Goal: Use online tool/utility: Utilize a website feature to perform a specific function

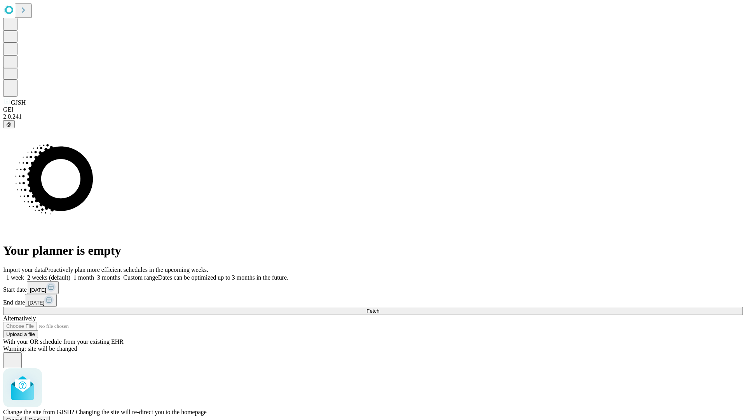
click at [47, 417] on span "Confirm" at bounding box center [38, 420] width 18 height 6
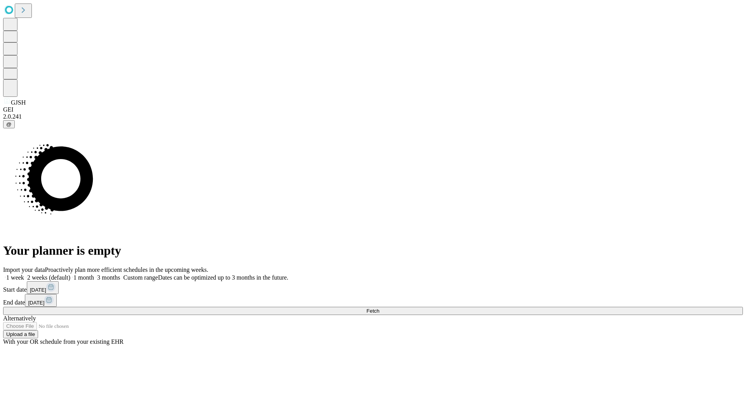
click at [24, 274] on label "1 week" at bounding box center [13, 277] width 21 height 7
click at [379, 308] on span "Fetch" at bounding box center [372, 311] width 13 height 6
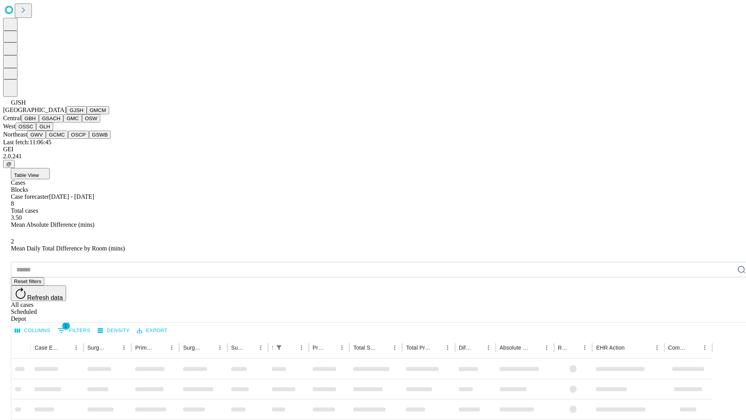
click at [87, 114] on button "GMCM" at bounding box center [98, 110] width 23 height 8
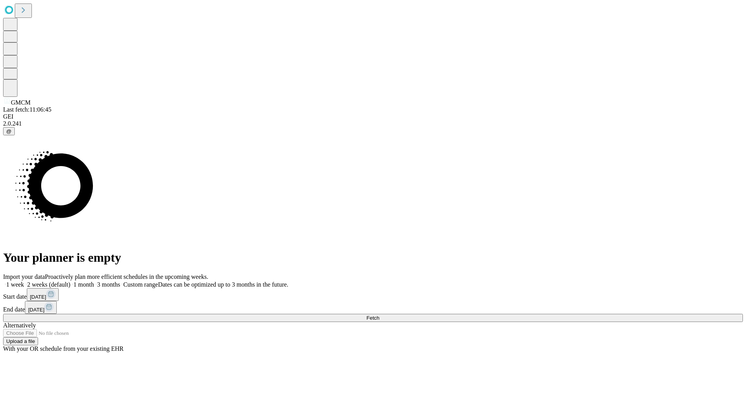
click at [24, 281] on label "1 week" at bounding box center [13, 284] width 21 height 7
click at [379, 315] on span "Fetch" at bounding box center [372, 318] width 13 height 6
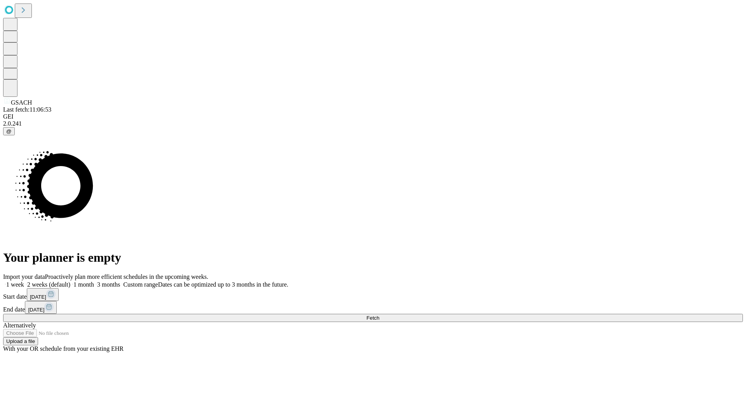
click at [24, 281] on label "1 week" at bounding box center [13, 284] width 21 height 7
click at [379, 315] on span "Fetch" at bounding box center [372, 318] width 13 height 6
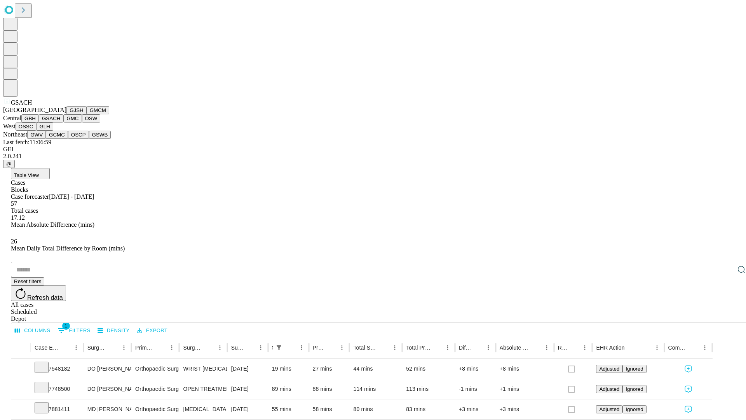
click at [63, 122] on button "GMC" at bounding box center [72, 118] width 18 height 8
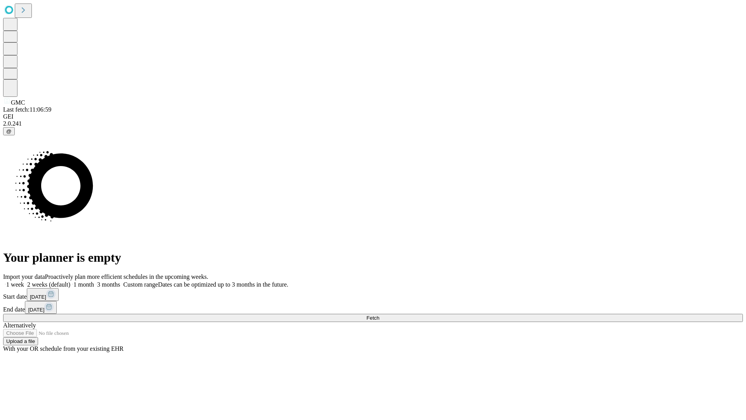
click at [24, 281] on label "1 week" at bounding box center [13, 284] width 21 height 7
click at [379, 315] on span "Fetch" at bounding box center [372, 318] width 13 height 6
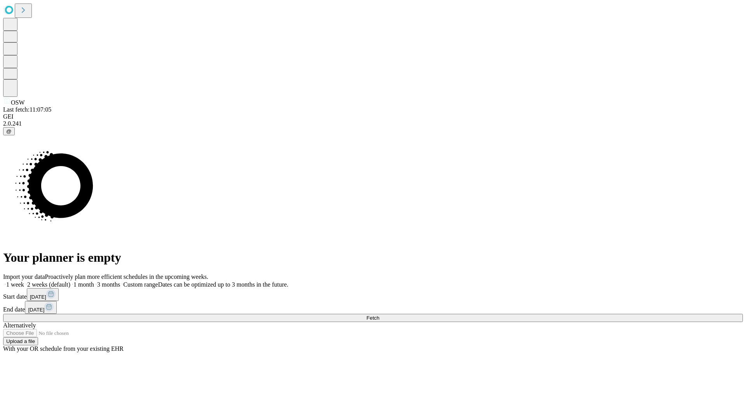
click at [24, 281] on label "1 week" at bounding box center [13, 284] width 21 height 7
click at [379, 315] on span "Fetch" at bounding box center [372, 318] width 13 height 6
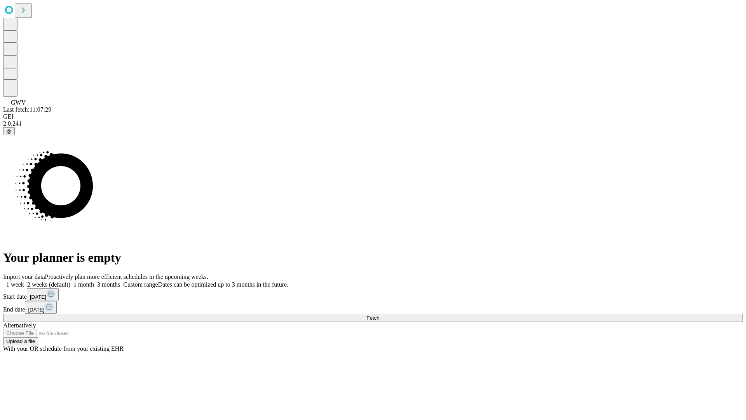
click at [24, 281] on label "1 week" at bounding box center [13, 284] width 21 height 7
click at [379, 315] on span "Fetch" at bounding box center [372, 318] width 13 height 6
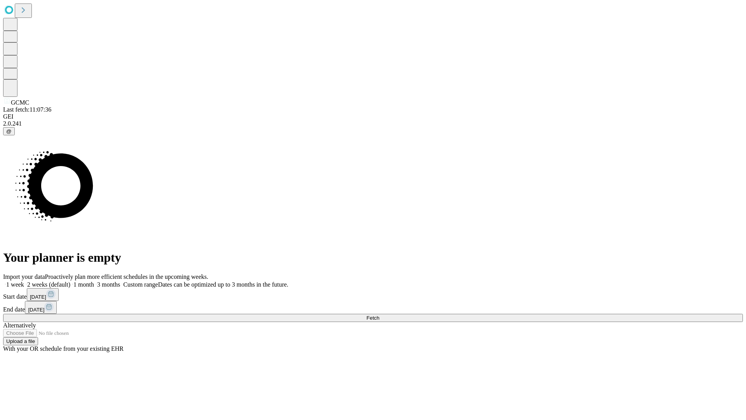
click at [24, 281] on label "1 week" at bounding box center [13, 284] width 21 height 7
click at [379, 315] on span "Fetch" at bounding box center [372, 318] width 13 height 6
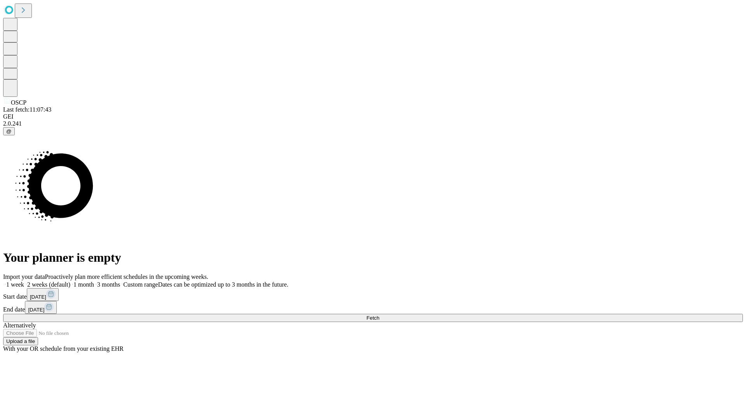
click at [24, 281] on label "1 week" at bounding box center [13, 284] width 21 height 7
click at [379, 315] on span "Fetch" at bounding box center [372, 318] width 13 height 6
